Goal: Task Accomplishment & Management: Use online tool/utility

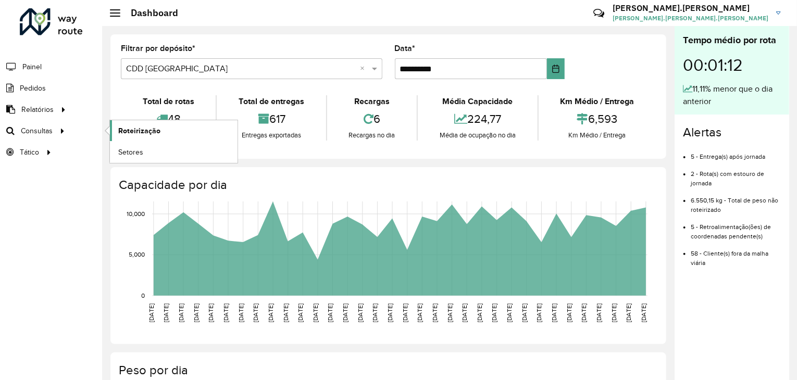
click at [152, 133] on span "Roteirização" at bounding box center [139, 131] width 42 height 11
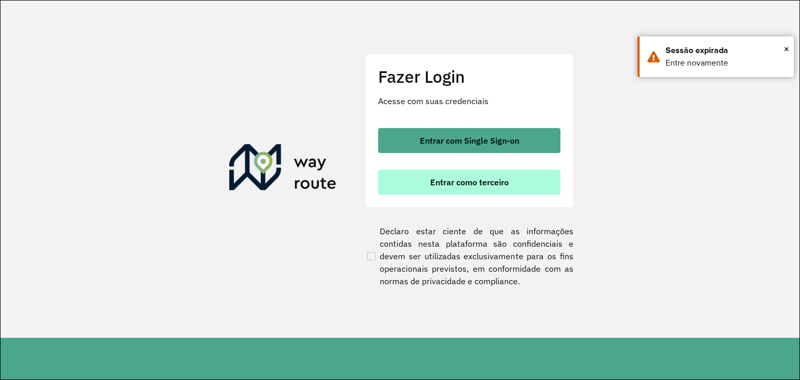
click at [471, 188] on button "Entrar como terceiro" at bounding box center [469, 182] width 182 height 25
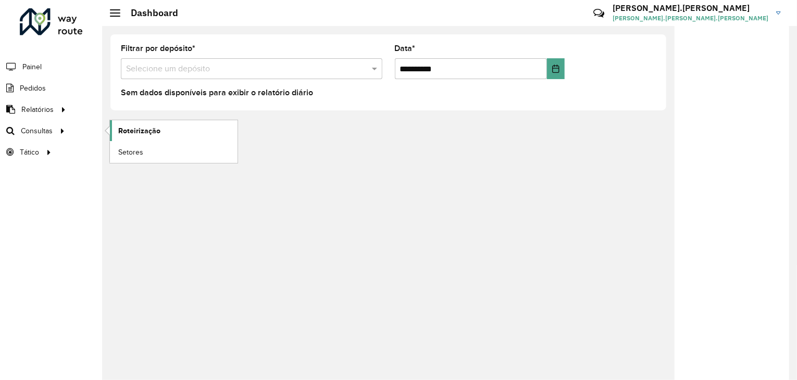
click at [121, 128] on span "Roteirização" at bounding box center [139, 131] width 42 height 11
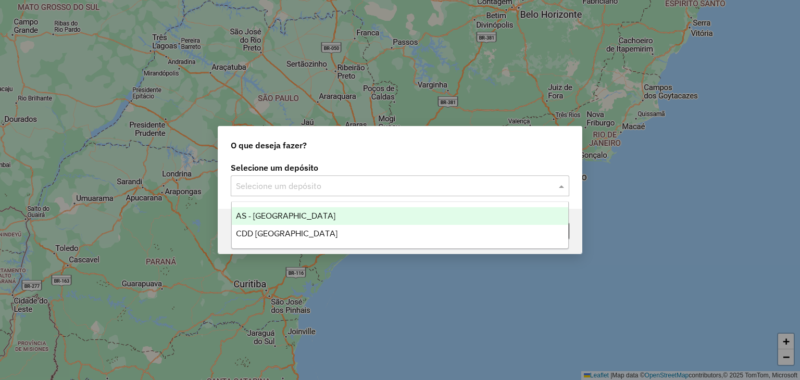
drag, startPoint x: 319, startPoint y: 184, endPoint x: 335, endPoint y: 231, distance: 49.6
click at [319, 185] on input "text" at bounding box center [389, 186] width 307 height 13
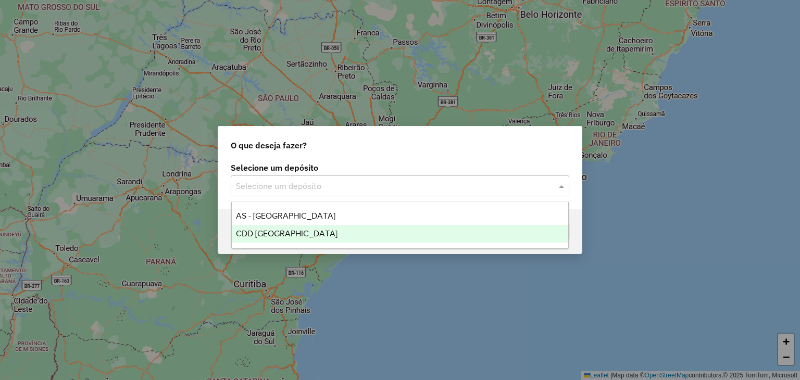
click at [335, 231] on div "CDD [GEOGRAPHIC_DATA]" at bounding box center [400, 234] width 337 height 18
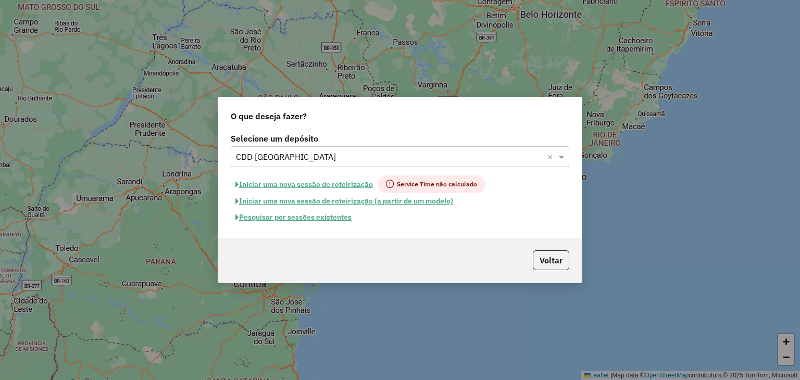
click at [314, 220] on button "Pesquisar por sessões existentes" at bounding box center [294, 217] width 126 height 16
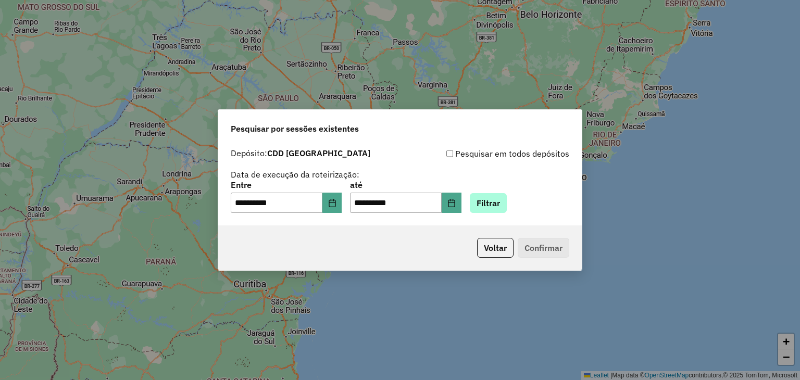
click at [498, 194] on div "**********" at bounding box center [400, 197] width 339 height 32
click at [498, 196] on button "Filtrar" at bounding box center [488, 203] width 37 height 20
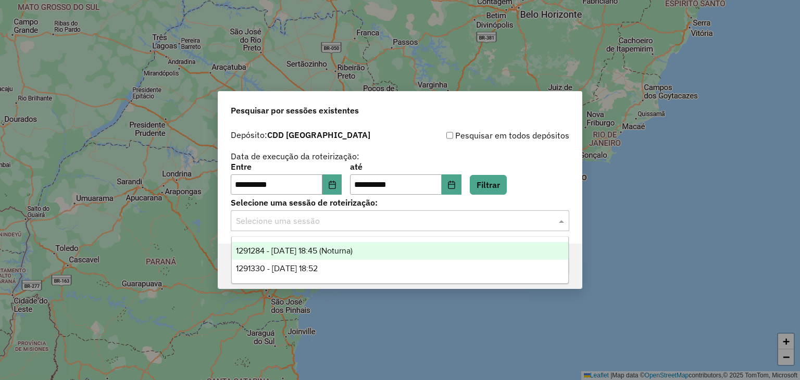
click at [349, 224] on input "text" at bounding box center [389, 221] width 307 height 13
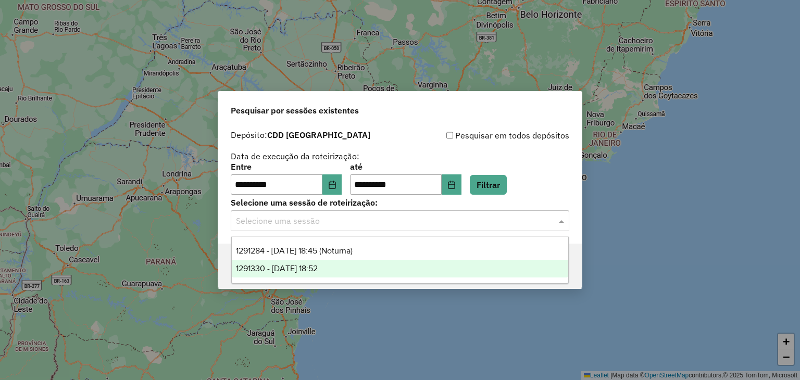
click at [318, 264] on span "1291330 - [DATE] 18:52" at bounding box center [277, 268] width 82 height 9
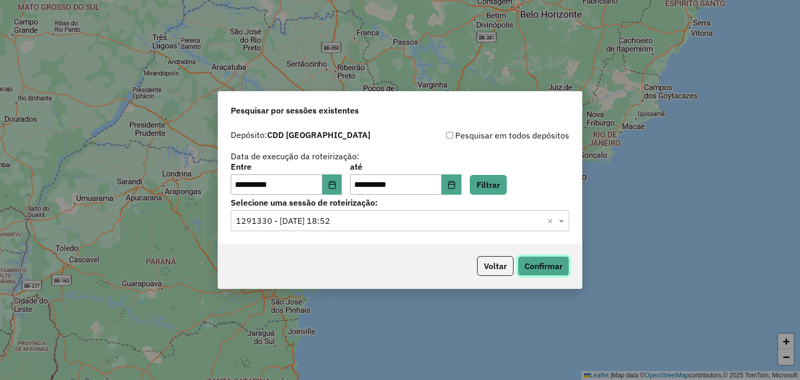
click at [567, 258] on button "Confirmar" at bounding box center [544, 266] width 52 height 20
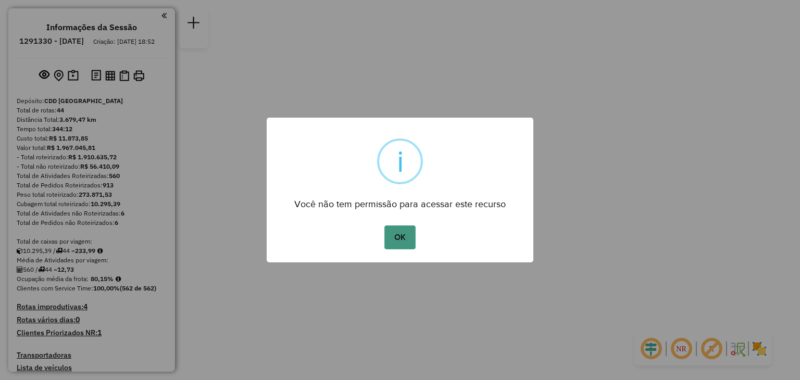
click at [411, 238] on button "OK" at bounding box center [399, 238] width 31 height 24
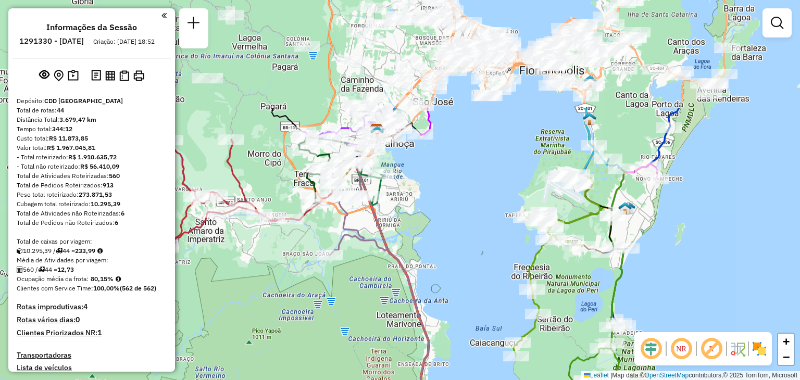
drag, startPoint x: 444, startPoint y: 165, endPoint x: 327, endPoint y: 286, distance: 168.0
click at [292, 307] on div "Janela de atendimento Grade de atendimento Capacidade Transportadoras Veículos …" at bounding box center [400, 190] width 800 height 380
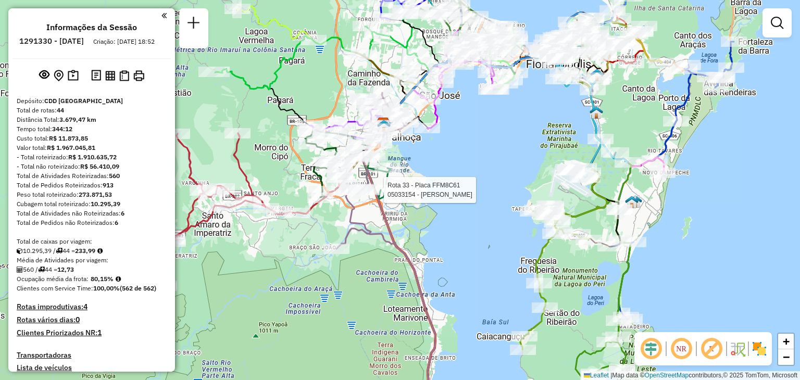
select select "**********"
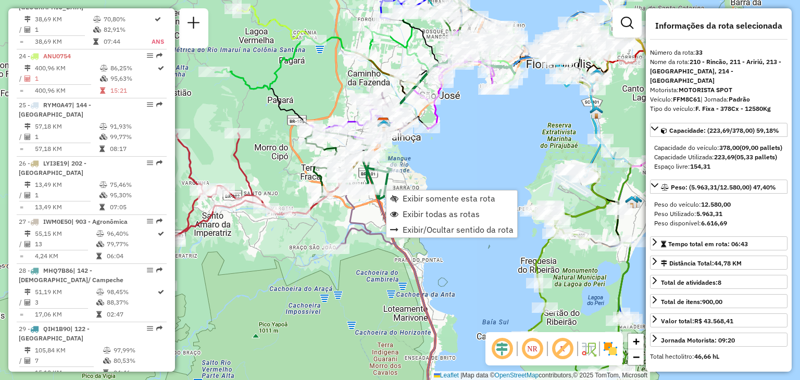
scroll to position [2290, 0]
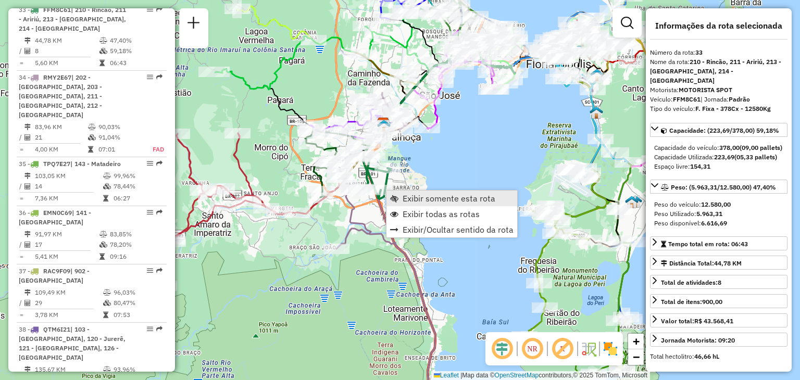
click at [419, 194] on span "Exibir somente esta rota" at bounding box center [449, 198] width 93 height 8
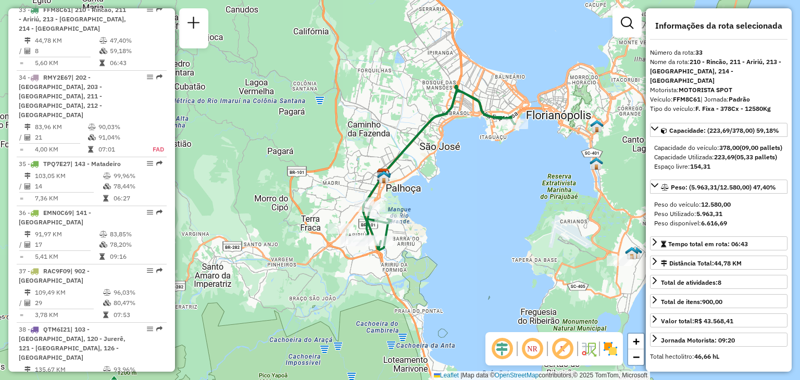
drag, startPoint x: 413, startPoint y: 211, endPoint x: 435, endPoint y: 186, distance: 33.6
click at [435, 186] on div "Janela de atendimento Grade de atendimento Capacidade Transportadoras Veículos …" at bounding box center [400, 190] width 800 height 380
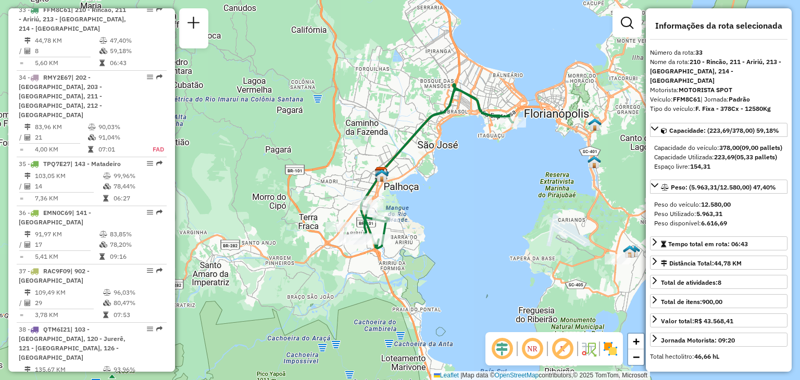
click at [530, 350] on em at bounding box center [532, 348] width 25 height 25
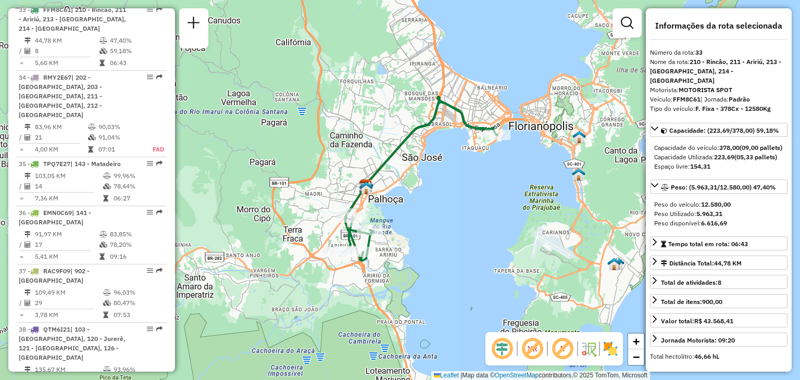
drag, startPoint x: 453, startPoint y: 211, endPoint x: 435, endPoint y: 224, distance: 22.3
click at [433, 228] on div "Janela de atendimento Grade de atendimento Capacidade Transportadoras Veículos …" at bounding box center [400, 190] width 800 height 380
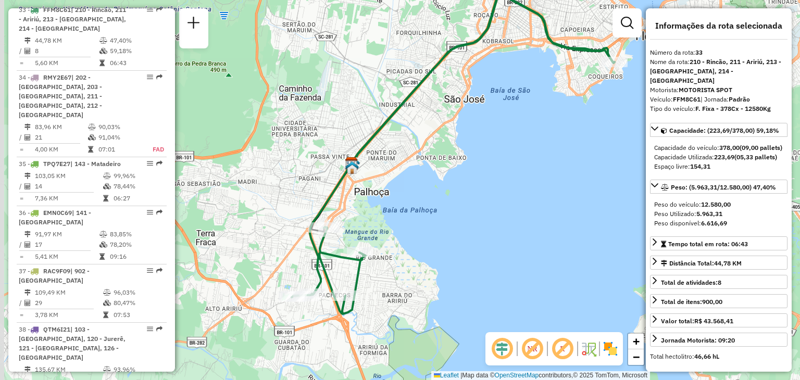
drag, startPoint x: 373, startPoint y: 243, endPoint x: 414, endPoint y: 280, distance: 54.6
click at [414, 281] on div "Janela de atendimento Grade de atendimento Capacidade Transportadoras Veículos …" at bounding box center [400, 190] width 800 height 380
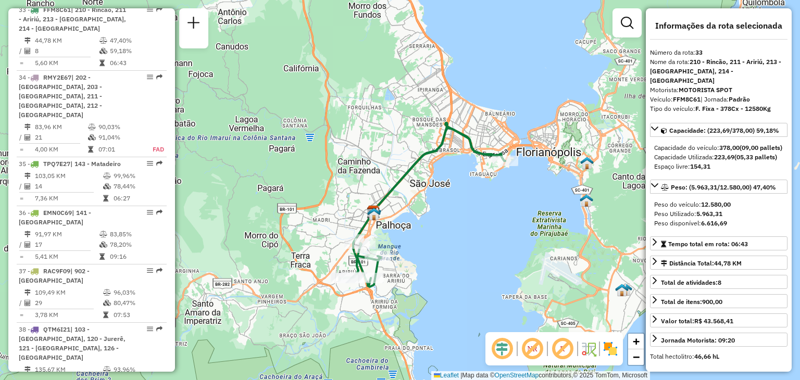
drag, startPoint x: 438, startPoint y: 238, endPoint x: 432, endPoint y: 241, distance: 6.5
click at [432, 241] on div "Janela de atendimento Grade de atendimento Capacidade Transportadoras Veículos …" at bounding box center [400, 190] width 800 height 380
